Goal: Download file/media

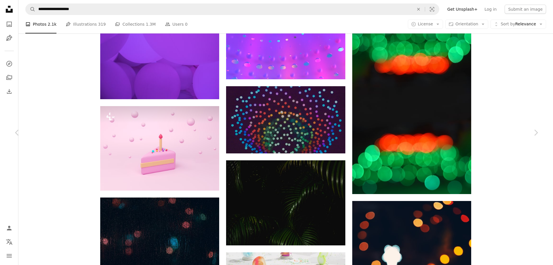
scroll to position [835, 0]
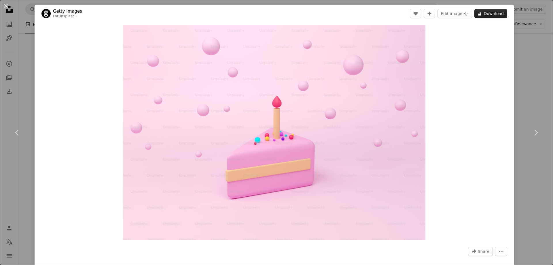
click at [484, 14] on button "A lock Download" at bounding box center [490, 13] width 33 height 9
click at [265, 98] on img "Zoom in on this image" at bounding box center [274, 132] width 302 height 214
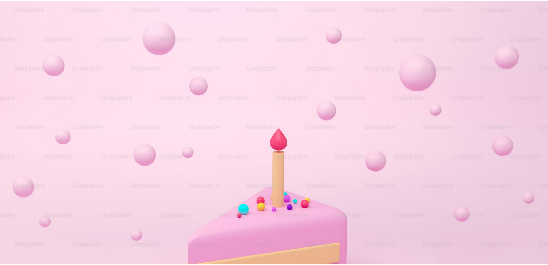
scroll to position [61, 0]
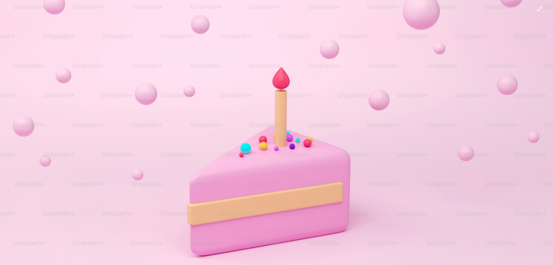
click at [265, 98] on img "Zoom out on this image" at bounding box center [276, 135] width 553 height 392
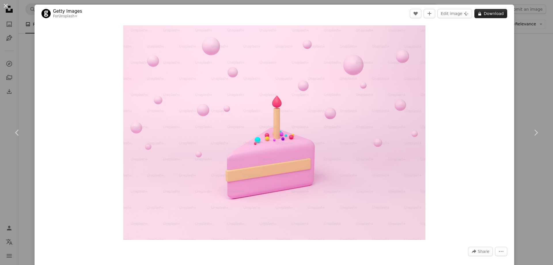
click at [482, 12] on button "A lock Download" at bounding box center [490, 13] width 33 height 9
click at [482, 13] on button "A lock Download" at bounding box center [490, 13] width 33 height 9
click at [4, 4] on button "An X shape" at bounding box center [5, 5] width 7 height 7
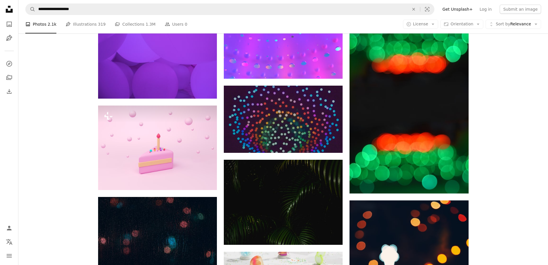
scroll to position [15345, 0]
